Goal: Task Accomplishment & Management: Use online tool/utility

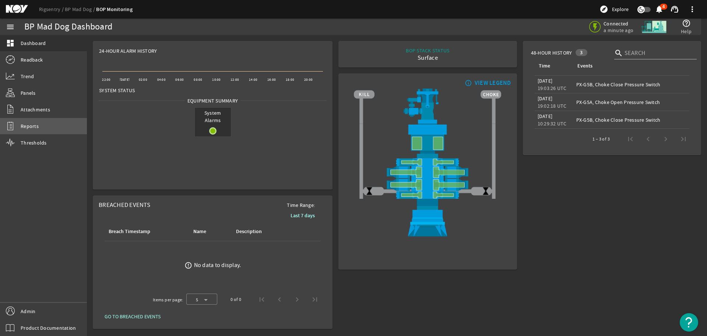
click at [28, 125] on span "Reports" at bounding box center [30, 125] width 18 height 7
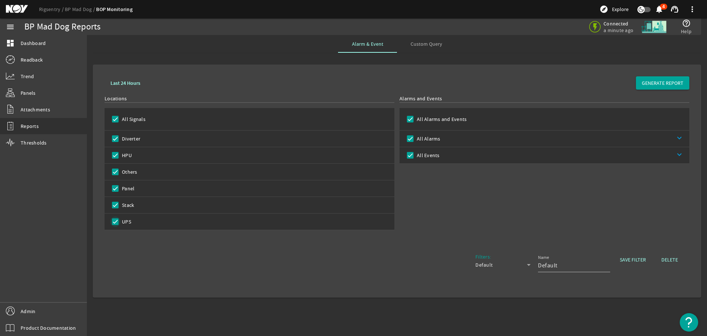
click at [115, 222] on input "UPS" at bounding box center [115, 221] width 10 height 10
click at [116, 188] on input "Panel" at bounding box center [115, 188] width 10 height 10
click at [115, 171] on input "Others" at bounding box center [115, 171] width 10 height 10
click at [113, 154] on input "HPU" at bounding box center [115, 155] width 10 height 10
click at [116, 136] on input "Diverter" at bounding box center [115, 138] width 10 height 10
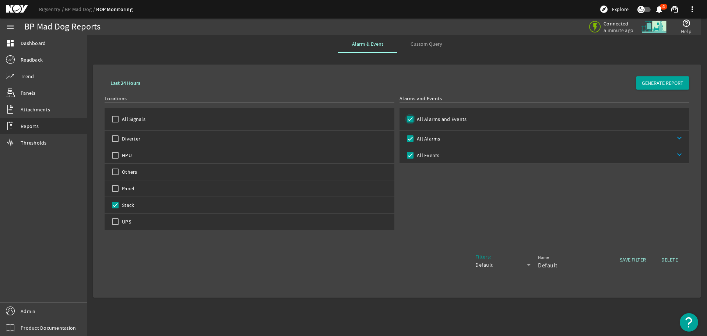
click at [411, 118] on input "All Alarms and Events" at bounding box center [410, 119] width 10 height 10
click at [411, 136] on input "All Alarms" at bounding box center [410, 138] width 10 height 10
click at [409, 137] on input "All Alarms" at bounding box center [410, 138] width 10 height 10
drag, startPoint x: 410, startPoint y: 155, endPoint x: 406, endPoint y: 171, distance: 16.7
click at [410, 155] on input "All Events" at bounding box center [410, 155] width 10 height 10
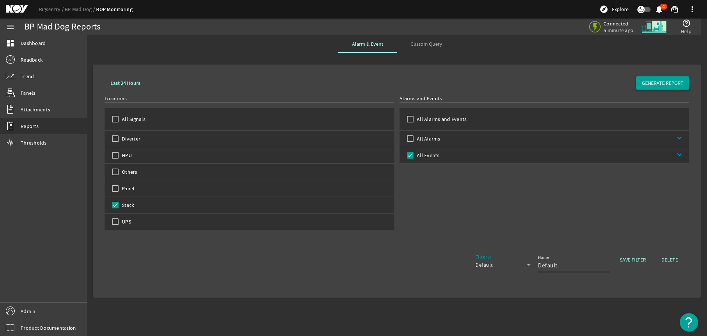
click at [673, 82] on span "GENERATE REPORT" at bounding box center [663, 82] width 42 height 7
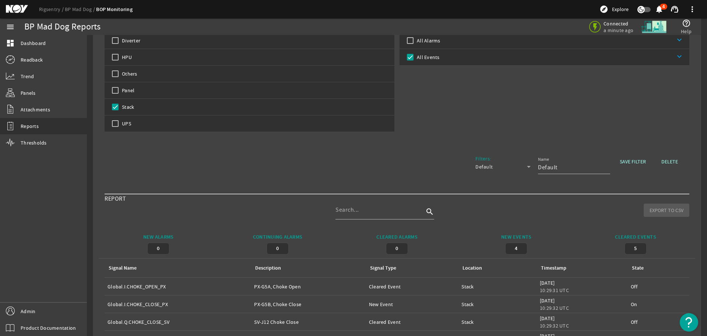
scroll to position [74, 0]
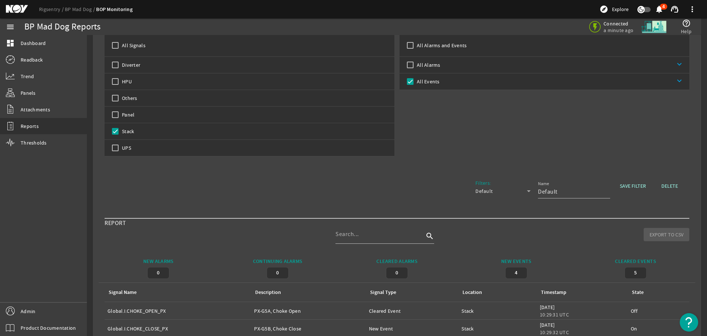
click at [524, 188] on icon at bounding box center [528, 190] width 9 height 9
click at [523, 188] on div at bounding box center [353, 168] width 707 height 336
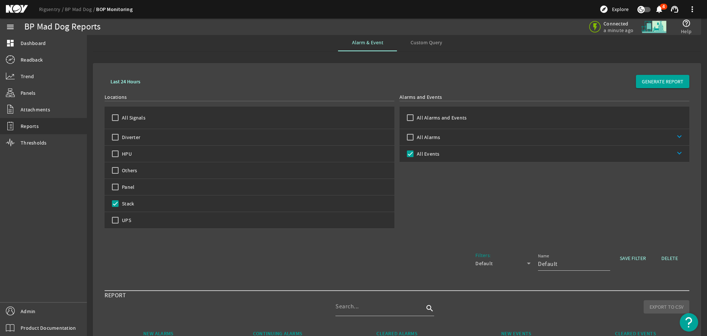
scroll to position [0, 0]
click at [673, 153] on link "keyboard_arrow_down" at bounding box center [565, 155] width 250 height 16
click at [417, 188] on input "Cleared Events" at bounding box center [419, 188] width 10 height 10
click at [668, 81] on span "GENERATE REPORT" at bounding box center [663, 82] width 42 height 7
click at [112, 118] on input "All Signals" at bounding box center [115, 119] width 10 height 10
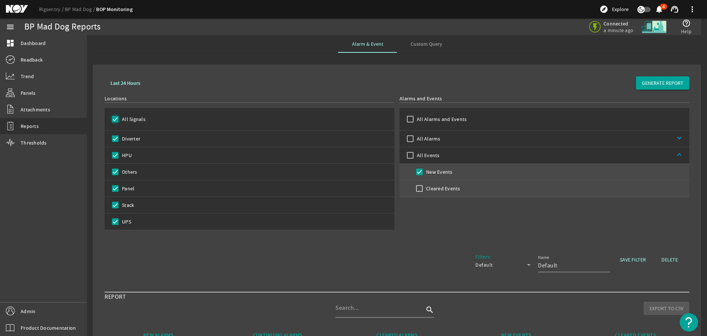
click at [113, 118] on input "All Signals" at bounding box center [115, 119] width 10 height 10
click at [116, 203] on input "Stack" at bounding box center [115, 205] width 10 height 10
click at [117, 202] on input "Stack" at bounding box center [115, 205] width 10 height 10
click at [117, 169] on input "Others" at bounding box center [115, 171] width 10 height 10
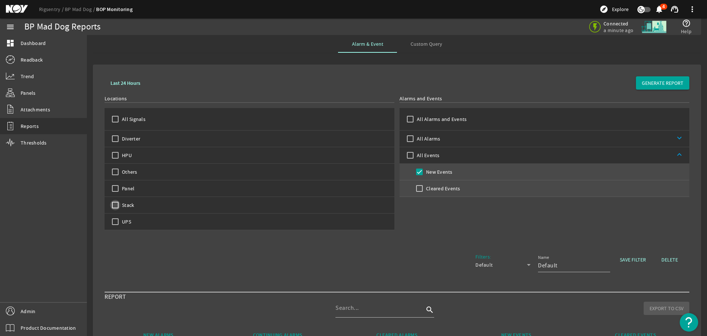
click at [113, 203] on input "Stack" at bounding box center [115, 205] width 10 height 10
click at [423, 41] on span "Custom Query" at bounding box center [427, 43] width 32 height 5
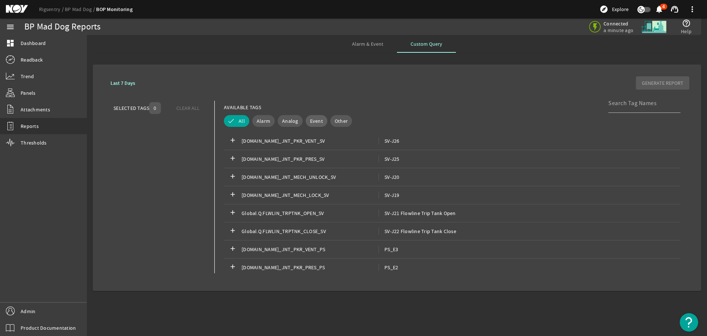
click at [312, 119] on span "Event" at bounding box center [316, 120] width 13 height 7
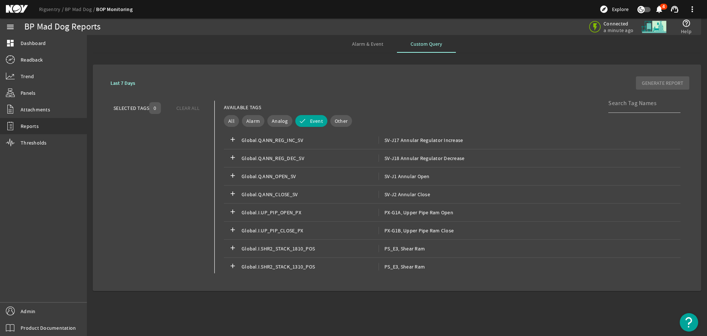
scroll to position [2284, 0]
click at [396, 192] on span "SV-J2 Annular Close" at bounding box center [405, 193] width 52 height 7
click at [663, 83] on span "GENERATE REPORT" at bounding box center [663, 82] width 42 height 7
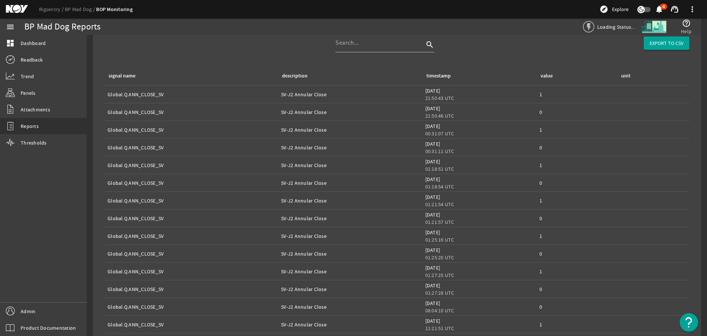
scroll to position [312, 0]
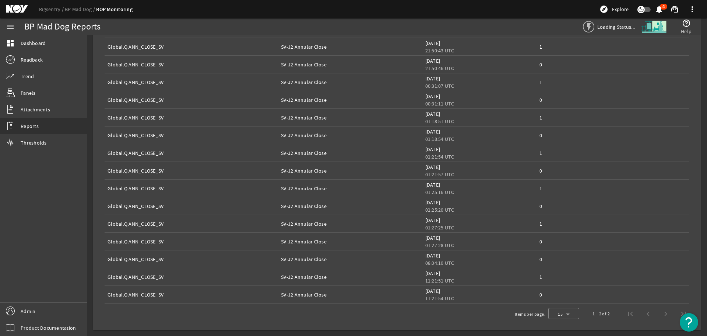
click at [660, 313] on div "1 – 2 of 2" at bounding box center [638, 314] width 109 height 18
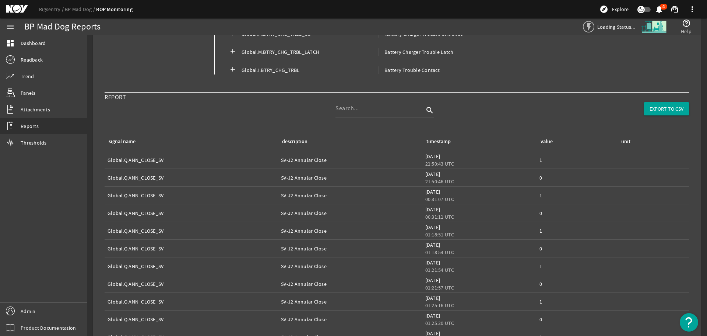
scroll to position [221, 0]
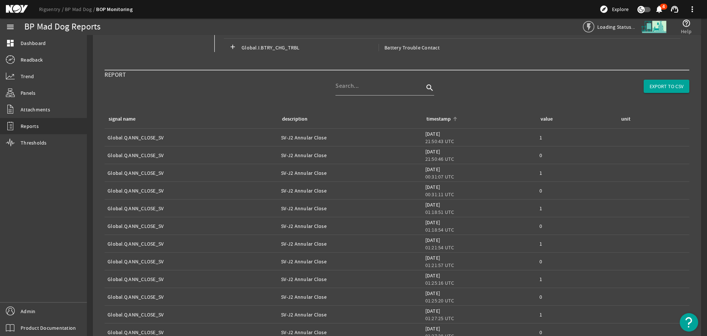
click at [450, 115] on div "timestamp" at bounding box center [478, 119] width 106 height 8
click at [430, 117] on div "timestamp" at bounding box center [439, 119] width 24 height 8
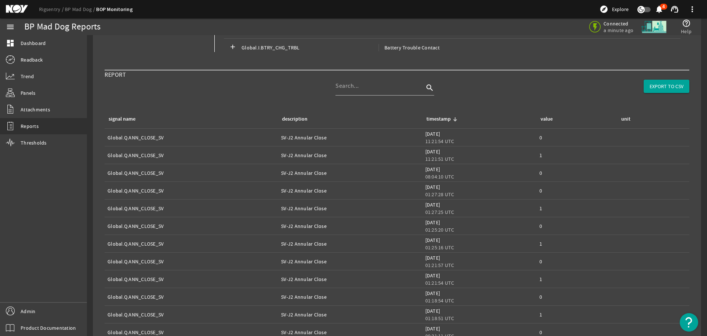
click at [430, 117] on div "timestamp" at bounding box center [439, 119] width 24 height 8
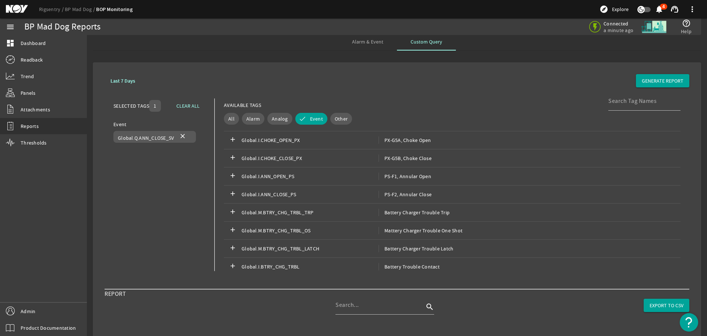
scroll to position [0, 0]
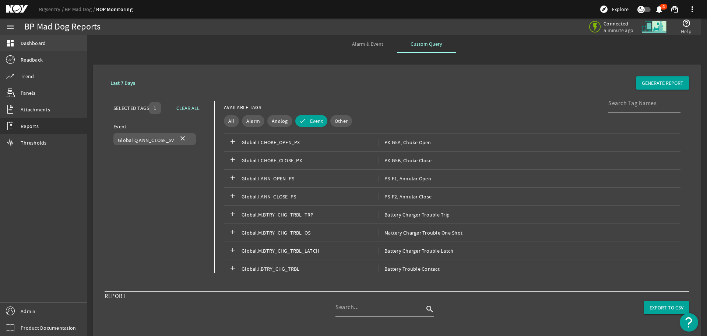
click at [38, 42] on span "Dashboard" at bounding box center [33, 42] width 25 height 7
